Goal: Check status: Check status

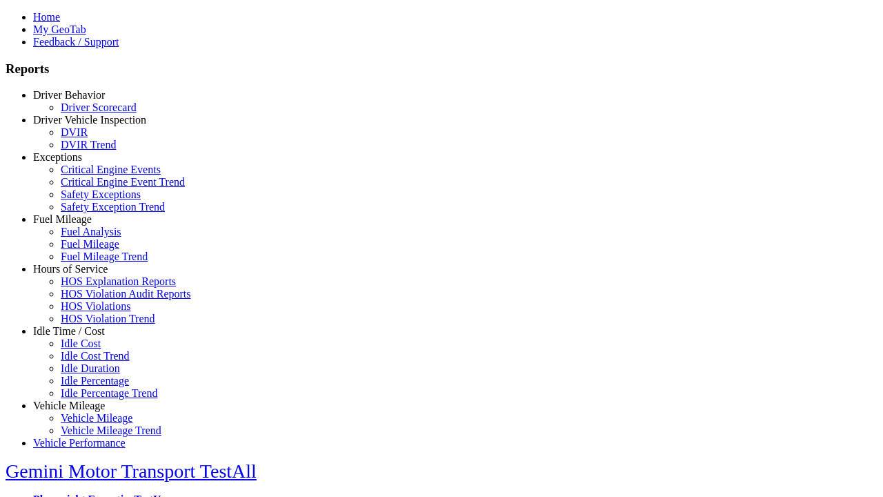
click at [90, 113] on link "Driver Scorecard" at bounding box center [99, 107] width 76 height 12
